Goal: Transaction & Acquisition: Purchase product/service

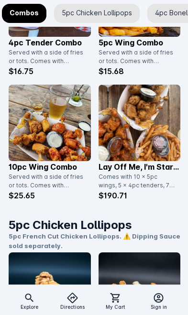
scroll to position [597, 0]
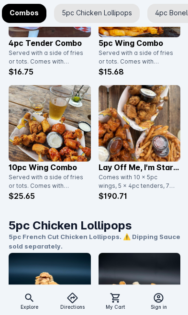
click at [32, 139] on img at bounding box center [50, 123] width 82 height 76
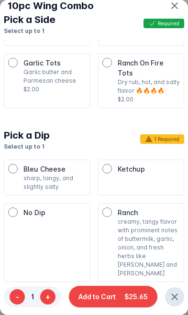
scroll to position [640, 0]
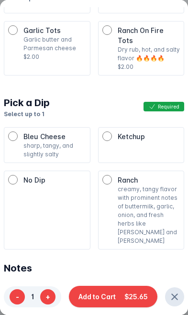
click at [90, 299] on span "Add to Cart" at bounding box center [96, 296] width 37 height 10
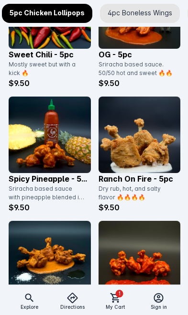
scroll to position [1127, 0]
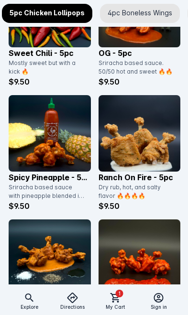
click at [41, 138] on img at bounding box center [50, 133] width 82 height 76
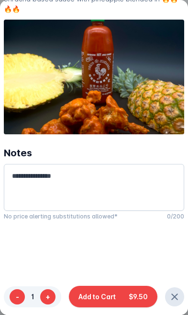
scroll to position [68, 0]
click at [86, 307] on button "Add to Cart $9.50" at bounding box center [113, 296] width 88 height 21
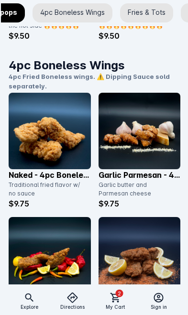
scroll to position [0, 188]
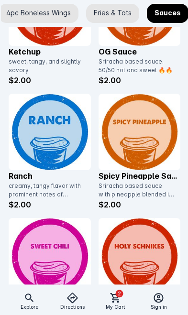
click at [43, 167] on img at bounding box center [50, 132] width 82 height 76
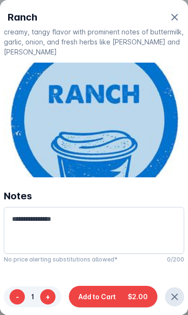
click at [83, 295] on span "Add to Cart" at bounding box center [96, 296] width 37 height 10
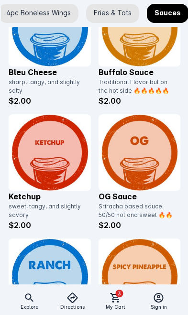
click at [54, 209] on div "sweet, tangy, and slightly savory" at bounding box center [47, 210] width 76 height 17
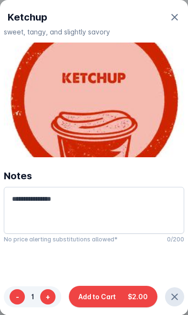
click at [93, 296] on span "Add to Cart" at bounding box center [96, 296] width 37 height 10
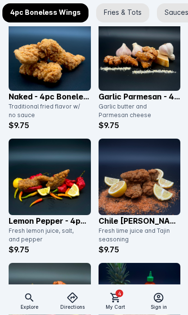
click at [122, 298] on span at bounding box center [115, 297] width 23 height 23
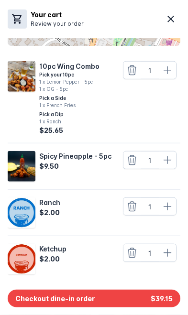
click at [46, 301] on span "Checkout dine-in order" at bounding box center [54, 298] width 79 height 10
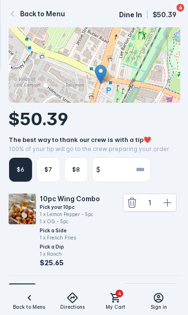
click at [135, 181] on input "number" at bounding box center [127, 170] width 46 height 24
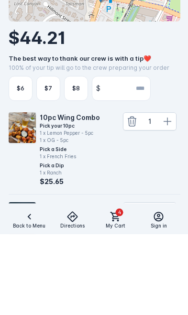
click at [21, 157] on div "$6" at bounding box center [21, 169] width 24 height 25
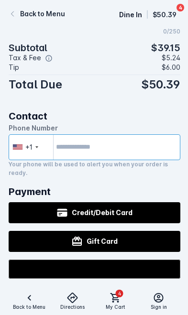
click at [159, 160] on input "tel" at bounding box center [94, 147] width 171 height 26
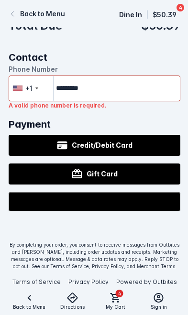
click at [108, 101] on input "*********" at bounding box center [94, 88] width 171 height 26
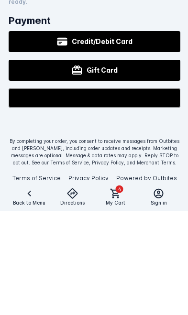
type input "**********"
click at [33, 164] on button "Gift Card" at bounding box center [94, 174] width 171 height 21
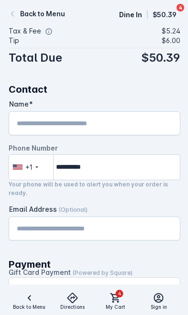
scroll to position [556, 0]
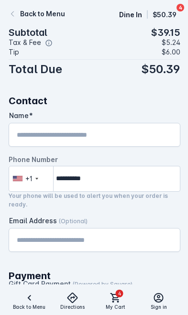
click at [143, 140] on input "Name" at bounding box center [94, 134] width 155 height 11
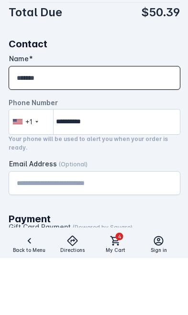
type input "*******"
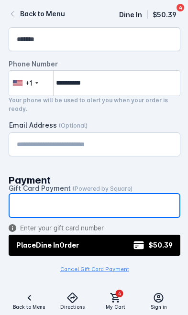
scroll to position [663, 0]
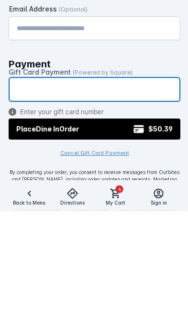
click at [14, 223] on button "Place Dine In Order $50.39" at bounding box center [94, 233] width 171 height 21
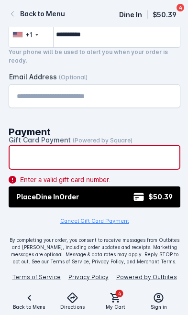
click at [20, 138] on h2 "Payment" at bounding box center [94, 131] width 171 height 13
click at [39, 138] on h2 "Payment" at bounding box center [94, 131] width 171 height 13
click at [82, 144] on span "(Powered by Square)" at bounding box center [103, 140] width 60 height 7
click at [92, 144] on mat-label "Gift Card Payment (Powered by Square)" at bounding box center [71, 140] width 124 height 8
click at [117, 224] on small "Cancel Gift Card Payment" at bounding box center [94, 220] width 69 height 7
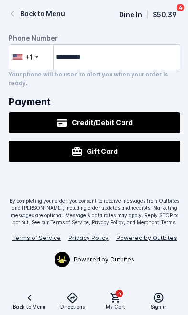
scroll to position [638, 0]
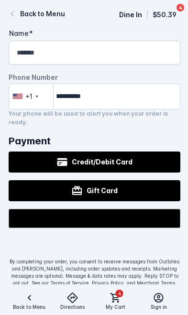
click at [150, 172] on button "Credit/Debit Card" at bounding box center [94, 161] width 171 height 21
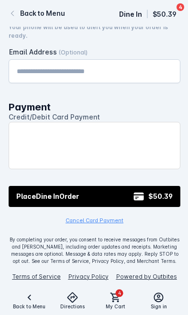
scroll to position [724, 0]
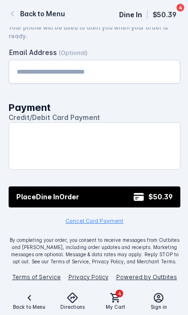
click at [116, 207] on button "Place Dine In Order $50.39" at bounding box center [94, 196] width 171 height 21
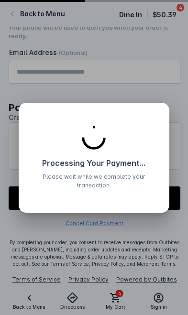
scroll to position [0, 0]
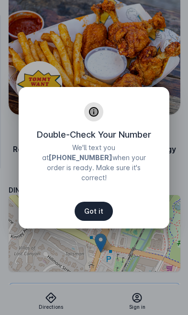
click at [97, 208] on span "Got it" at bounding box center [93, 211] width 19 height 7
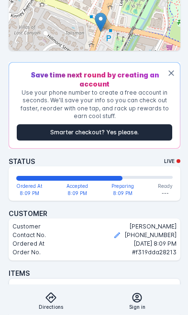
scroll to position [220, 0]
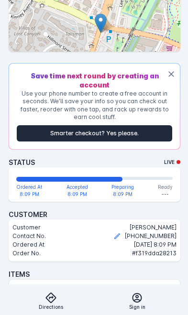
click at [170, 167] on div "Ordered At 8:09 PM Accepted 8:09 PM Preparing 8:09 PM Ready ---" at bounding box center [94, 184] width 156 height 34
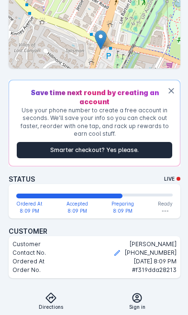
scroll to position [203, 0]
click at [117, 207] on div "8:09 PM" at bounding box center [123, 210] width 20 height 7
click at [158, 200] on div "Ready ---" at bounding box center [165, 207] width 15 height 14
click at [171, 201] on div "Ready ---" at bounding box center [165, 207] width 15 height 14
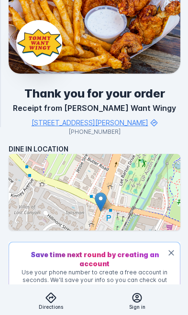
scroll to position [0, 0]
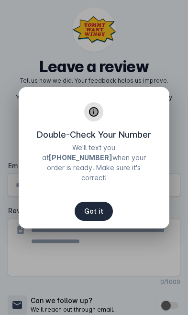
click at [95, 275] on div at bounding box center [94, 157] width 188 height 315
click at [102, 200] on span "button" at bounding box center [93, 211] width 38 height 23
